Goal: Transaction & Acquisition: Purchase product/service

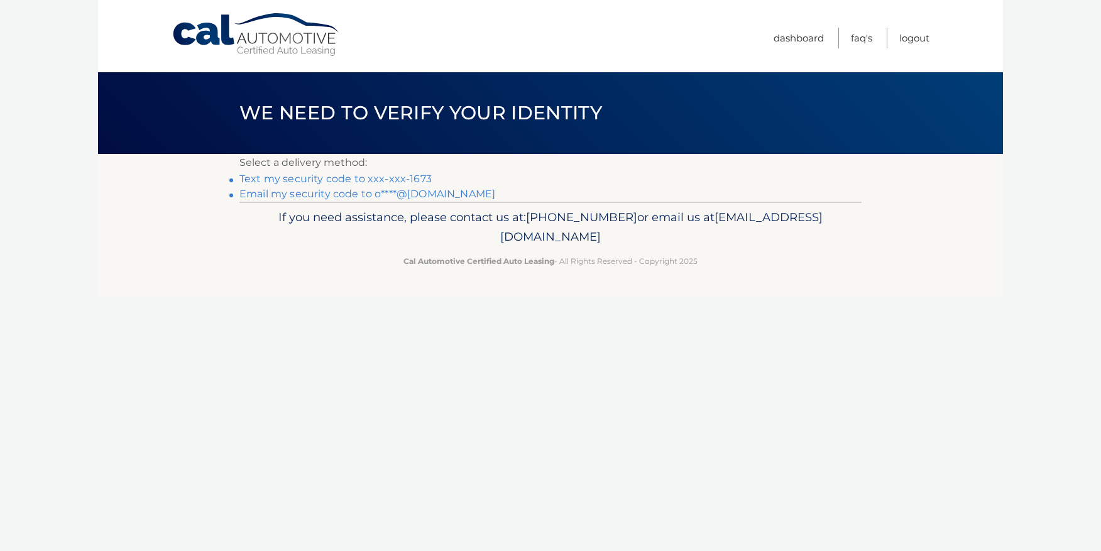
click at [283, 178] on link "Text my security code to xxx-xxx-1673" at bounding box center [335, 179] width 192 height 12
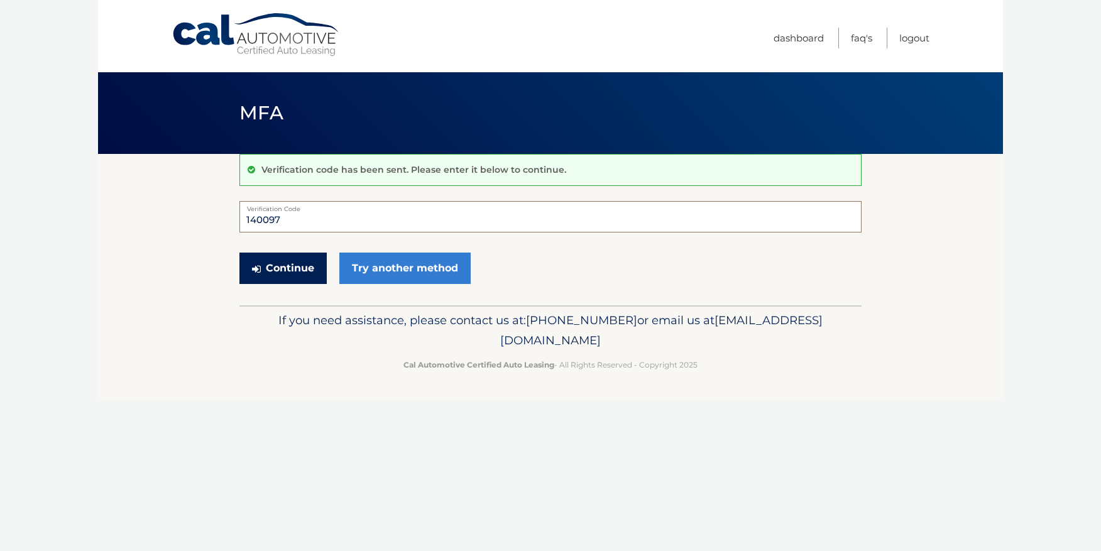
type input "140097"
click at [281, 263] on button "Continue" at bounding box center [282, 268] width 87 height 31
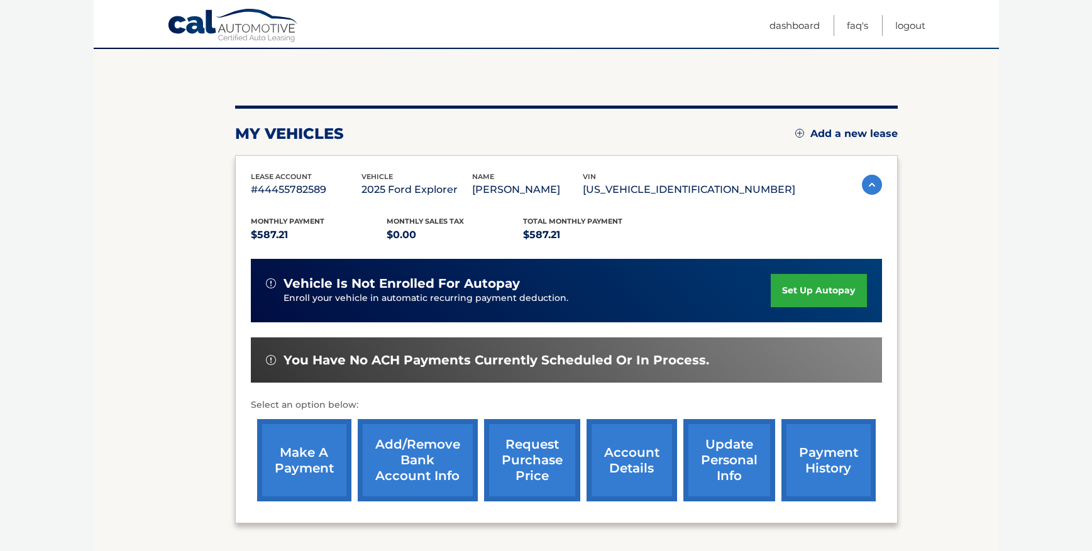
scroll to position [207, 0]
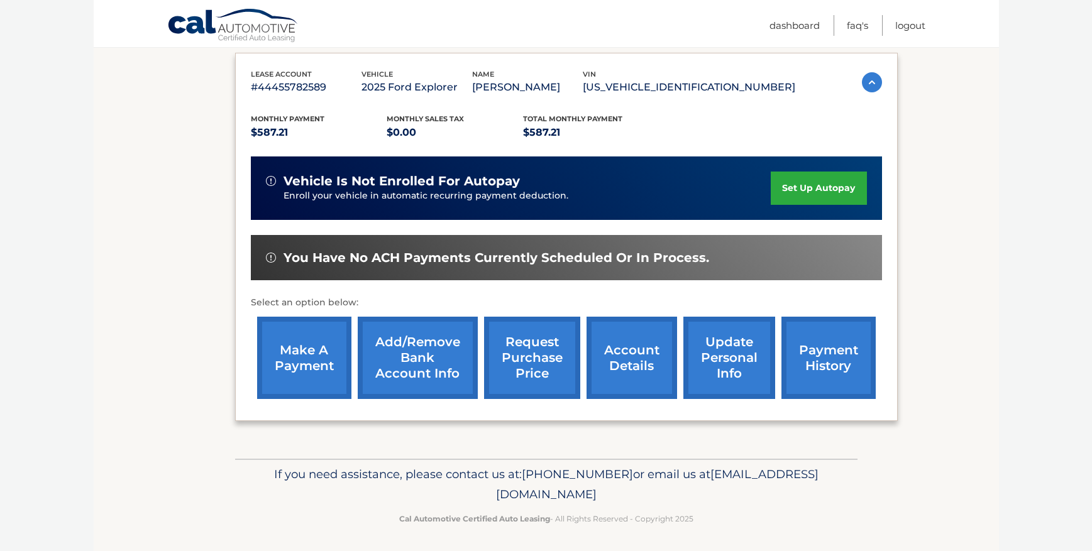
click at [307, 363] on link "make a payment" at bounding box center [304, 358] width 94 height 82
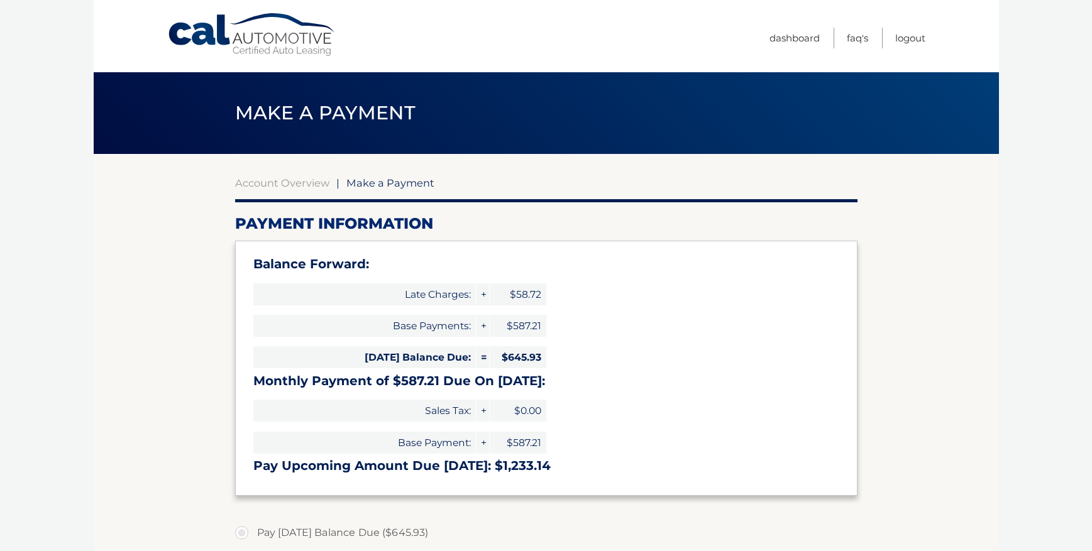
select select "NjMyZGNkYWItZjE3OC00YTg3LTlkYmMtN2Y4NDY1NWMyZDJk"
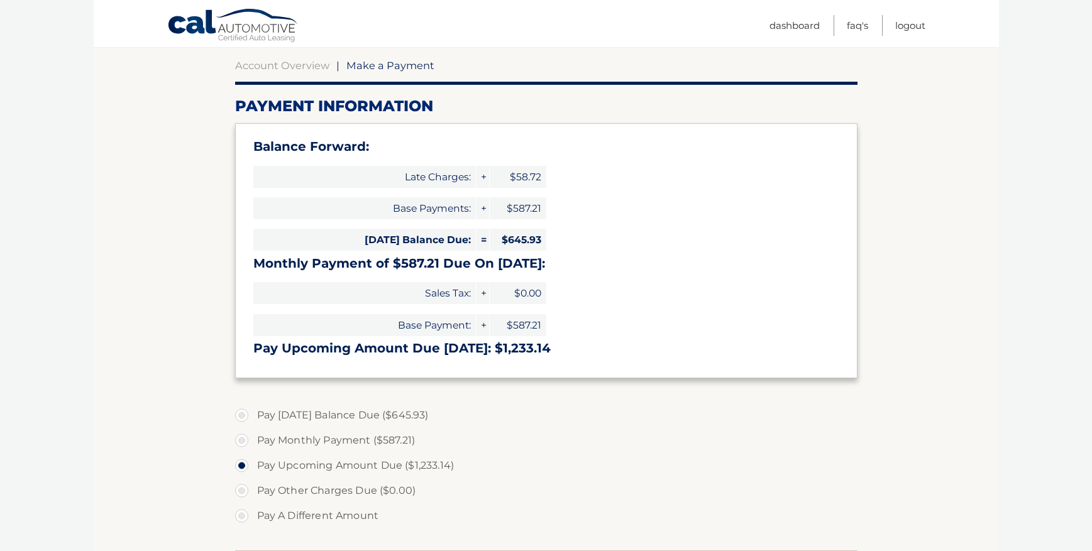
scroll to position [143, 0]
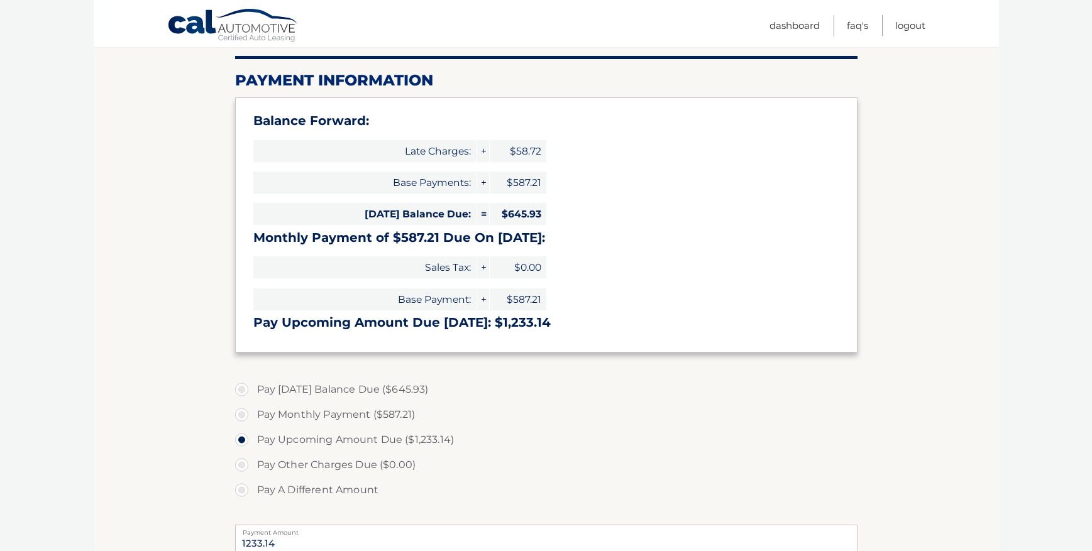
click at [244, 387] on label "Pay Today's Balance Due ($645.93)" at bounding box center [546, 389] width 622 height 25
click at [244, 387] on input "Pay Today's Balance Due ($645.93)" at bounding box center [246, 387] width 13 height 20
radio input "true"
type input "645.93"
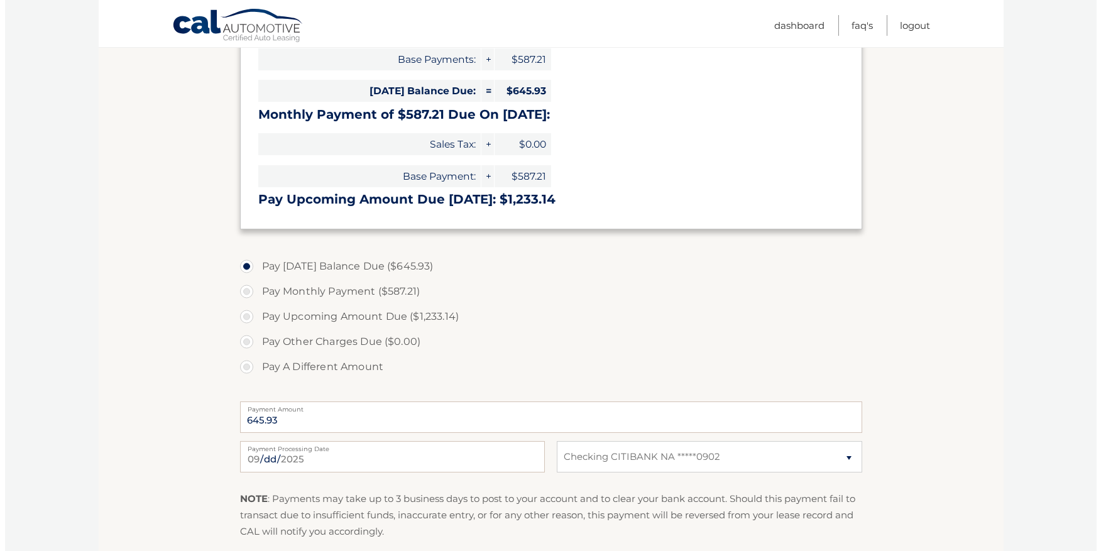
scroll to position [395, 0]
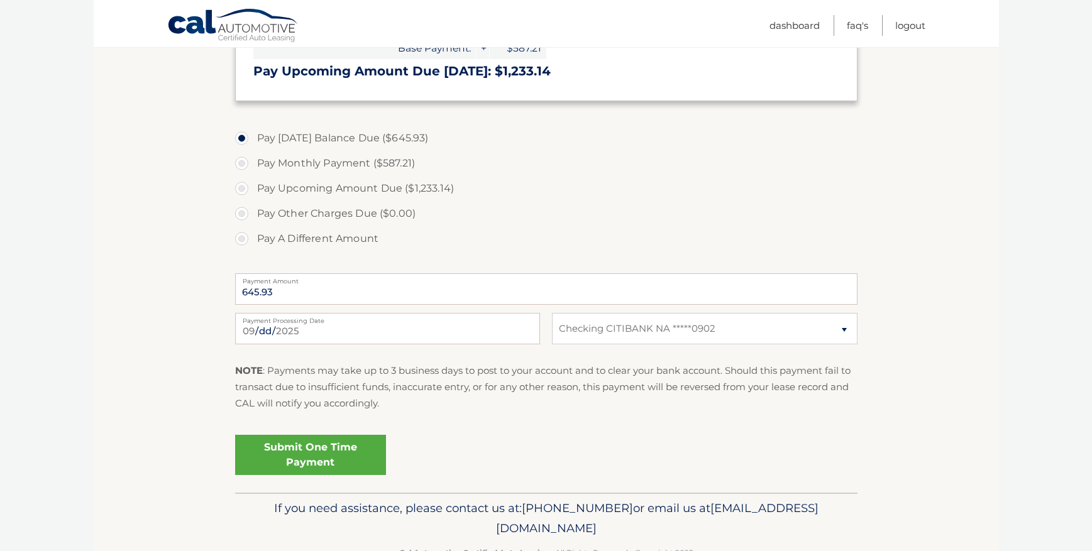
click at [315, 456] on link "Submit One Time Payment" at bounding box center [310, 455] width 151 height 40
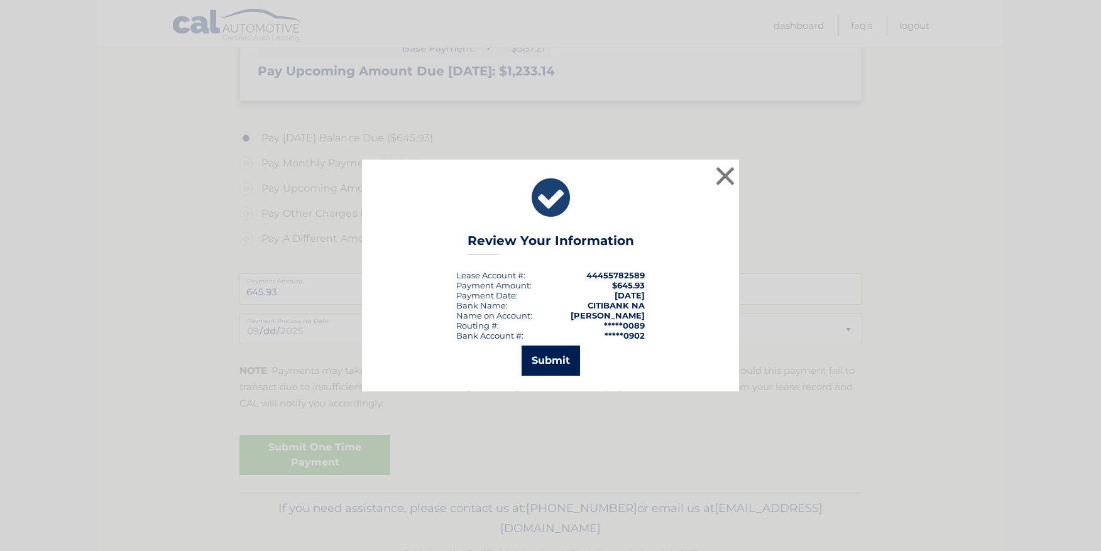
click at [545, 363] on button "Submit" at bounding box center [551, 361] width 58 height 30
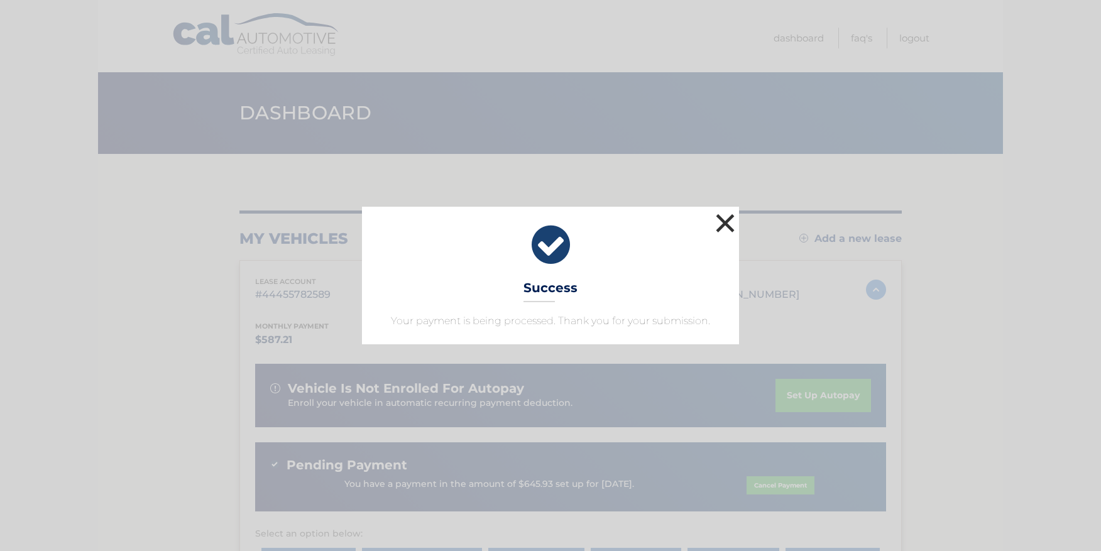
click at [730, 222] on button "×" at bounding box center [725, 223] width 25 height 25
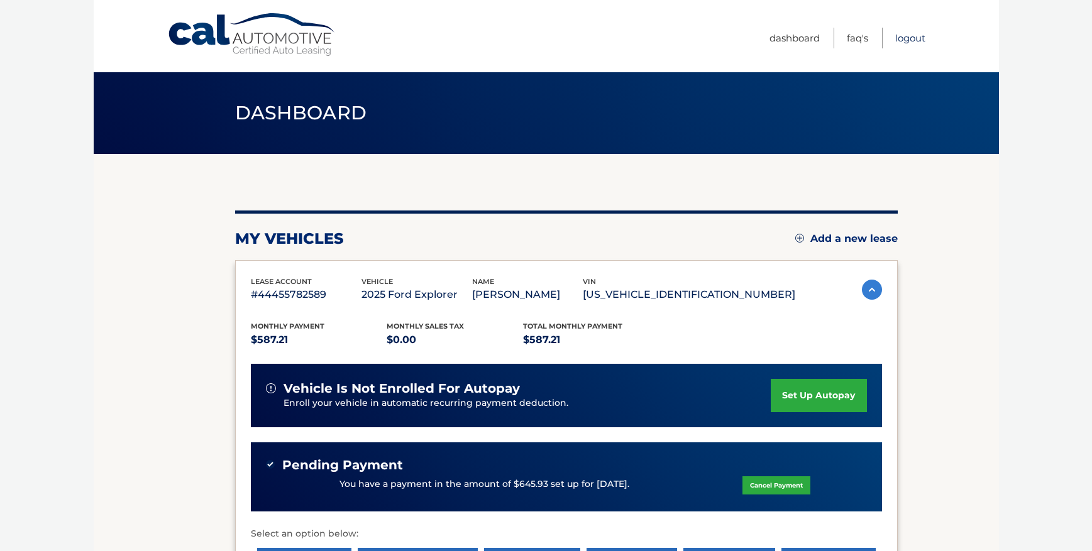
click at [905, 38] on link "Logout" at bounding box center [910, 38] width 30 height 21
